Goal: Navigation & Orientation: Find specific page/section

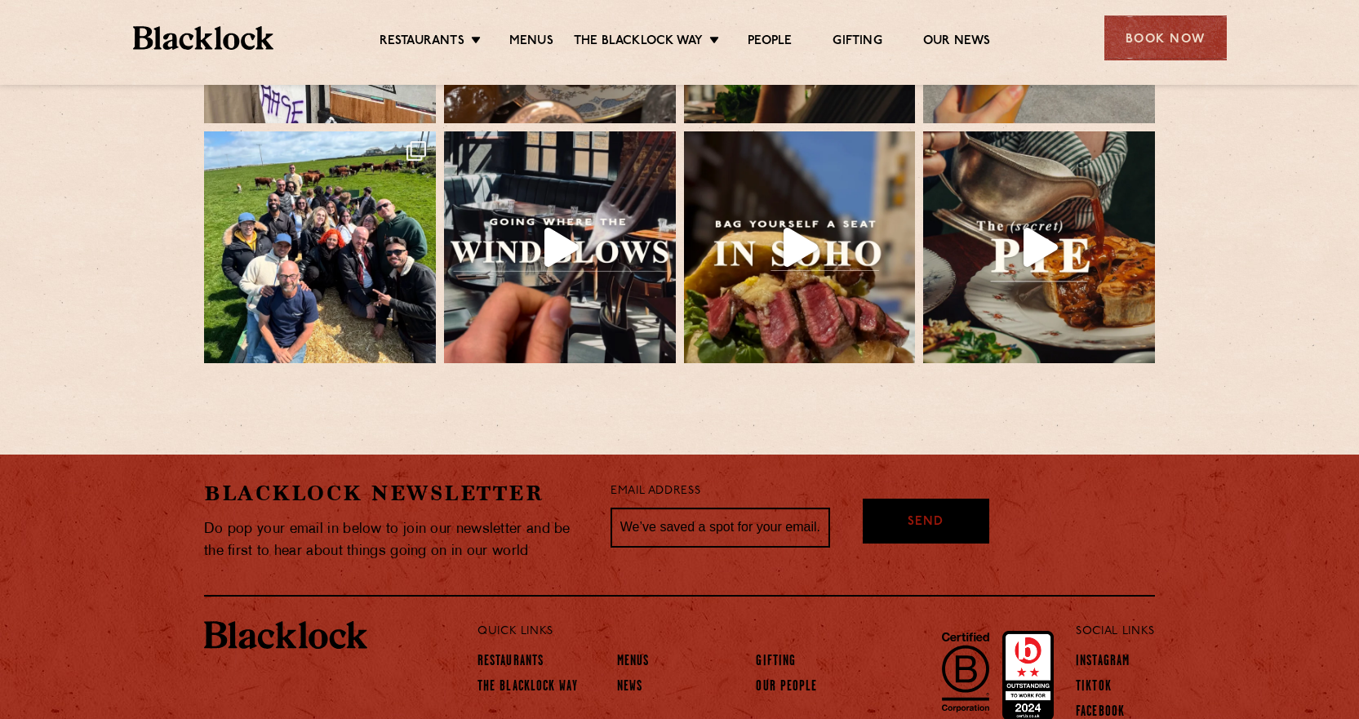
scroll to position [3638, 0]
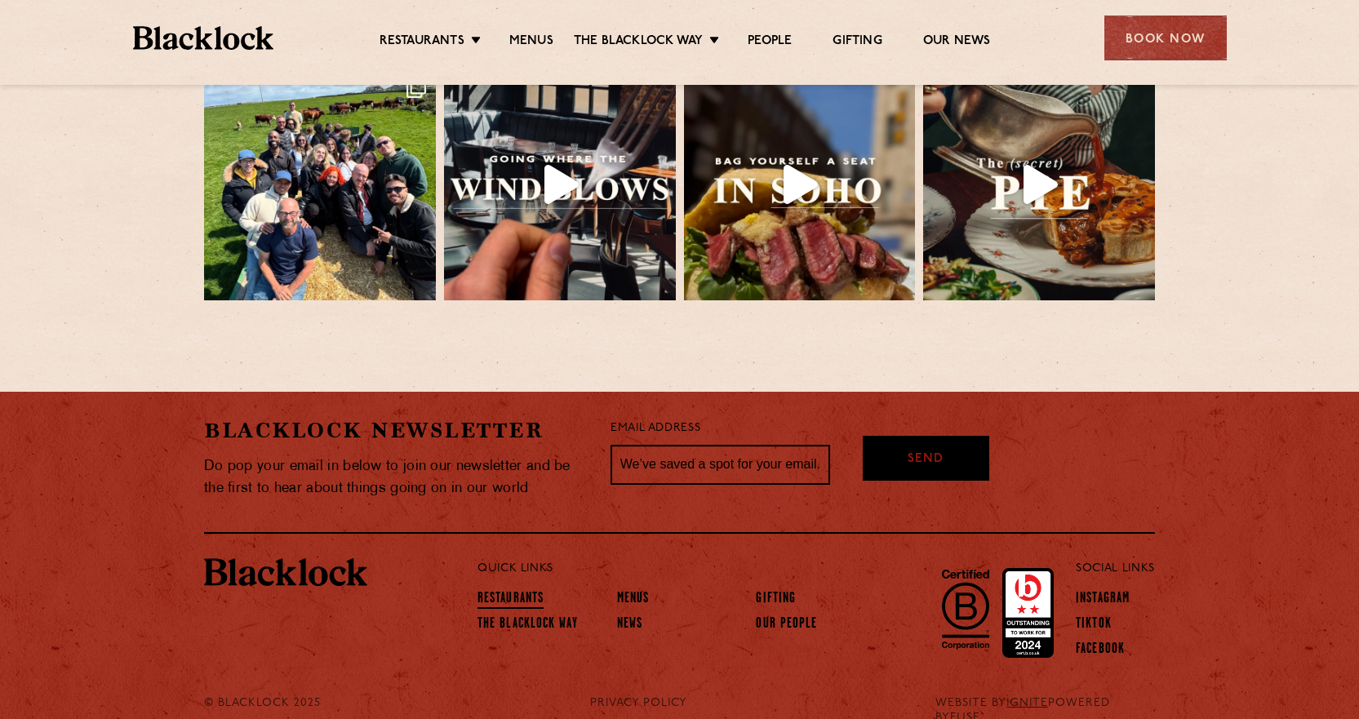
click at [524, 591] on link "Restaurants" at bounding box center [510, 600] width 66 height 18
